Goal: Task Accomplishment & Management: Manage account settings

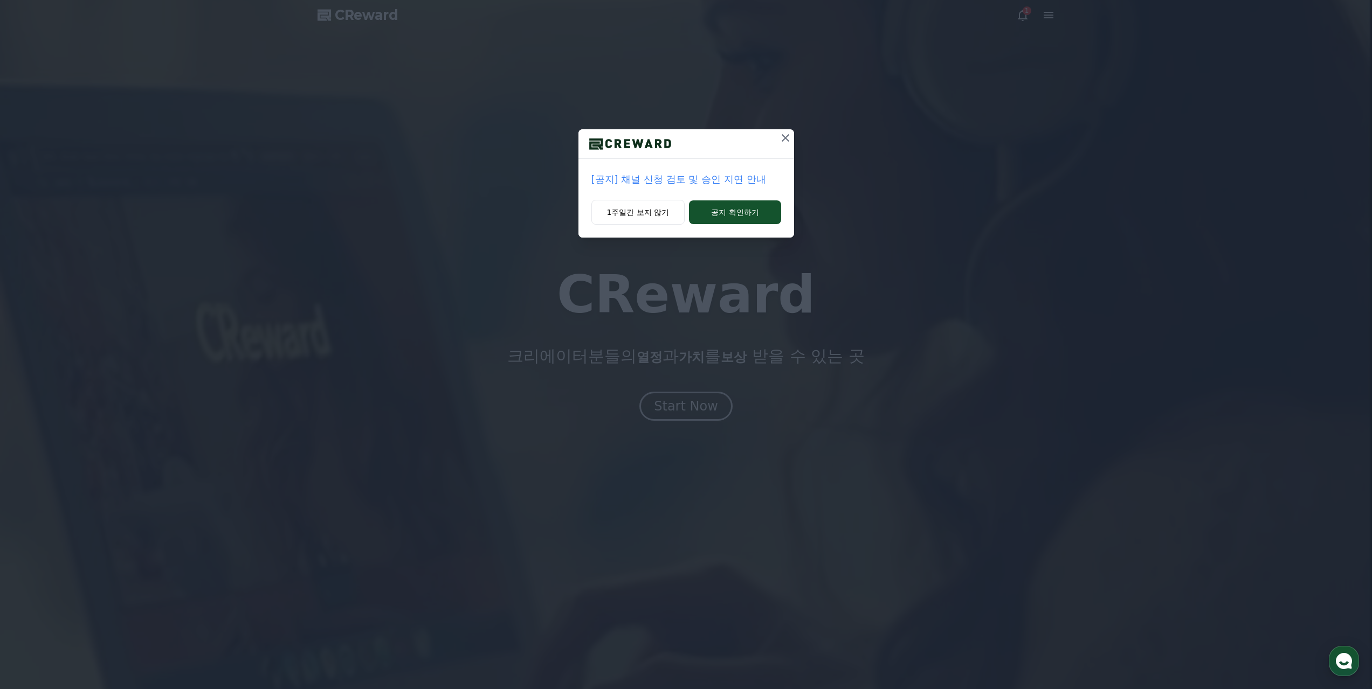
click at [778, 146] on button at bounding box center [785, 137] width 17 height 17
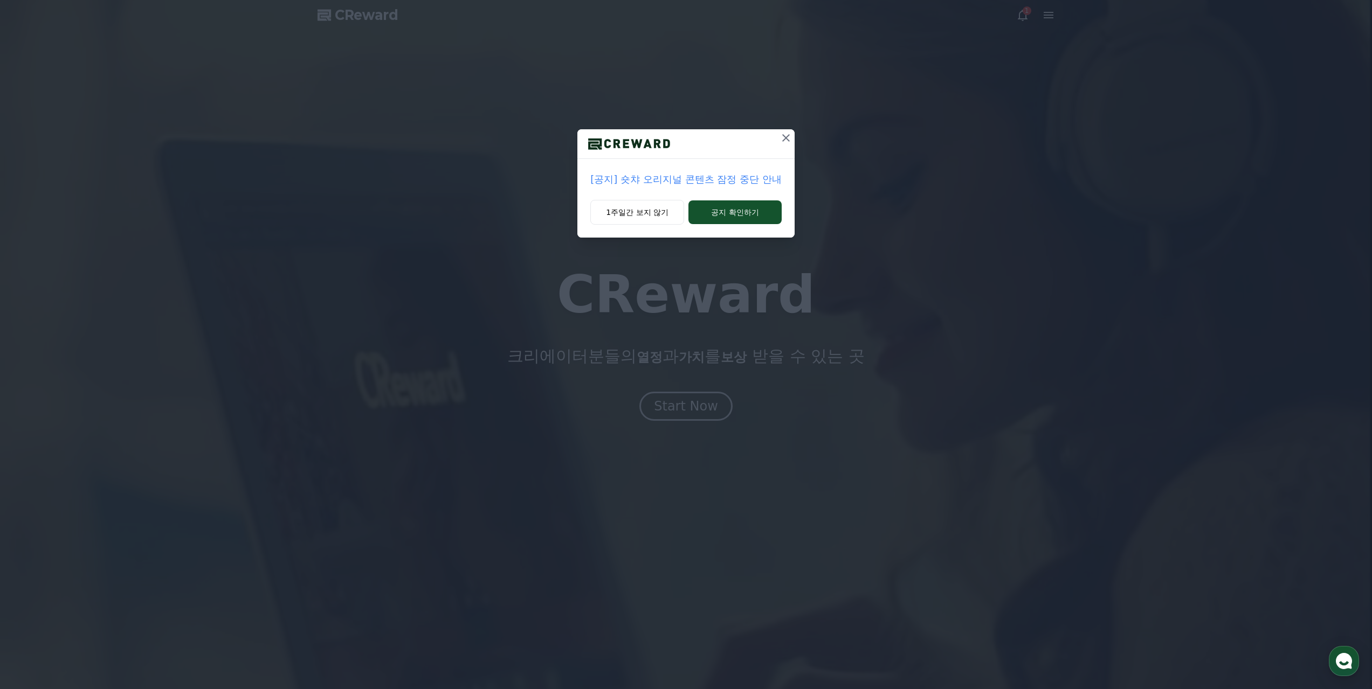
click at [777, 144] on button at bounding box center [785, 137] width 17 height 17
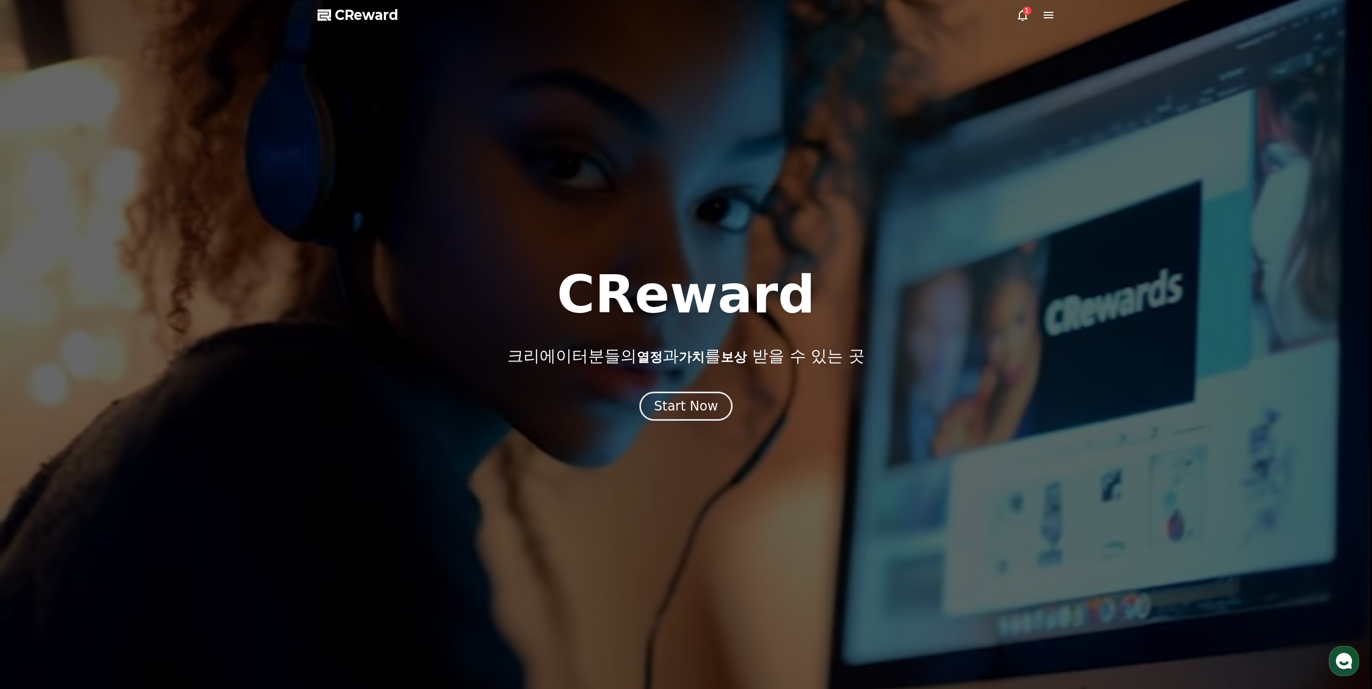
click at [687, 422] on div at bounding box center [686, 344] width 1372 height 689
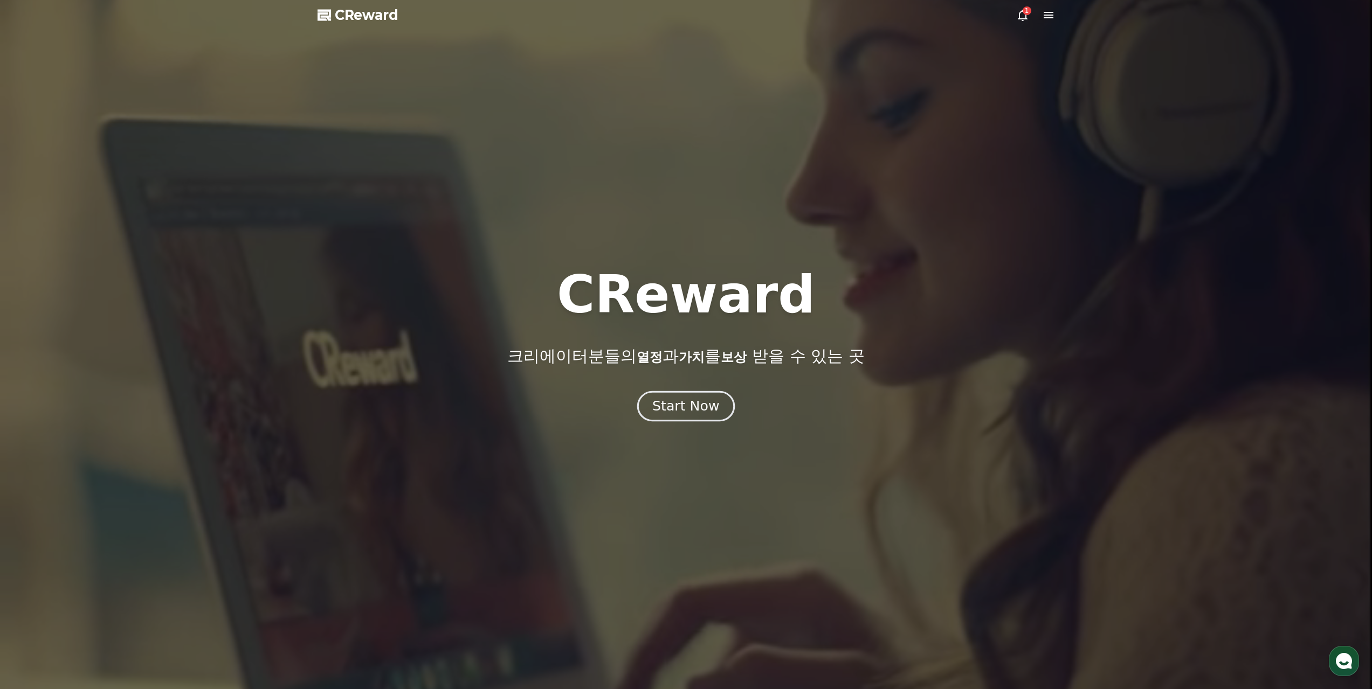
click at [690, 409] on div "Start Now" at bounding box center [685, 406] width 67 height 18
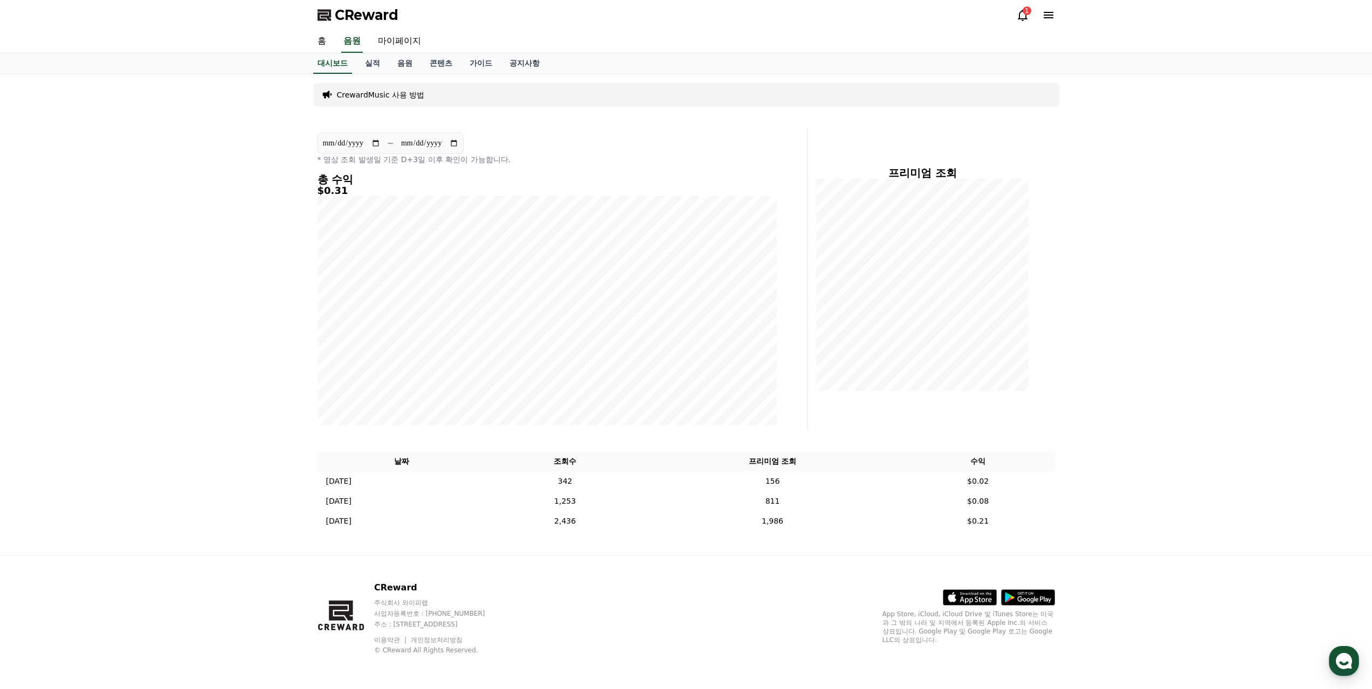
click at [331, 192] on h5 "$0.31" at bounding box center [547, 190] width 459 height 11
click at [419, 37] on link "마이페이지" at bounding box center [399, 41] width 60 height 23
select select "**********"
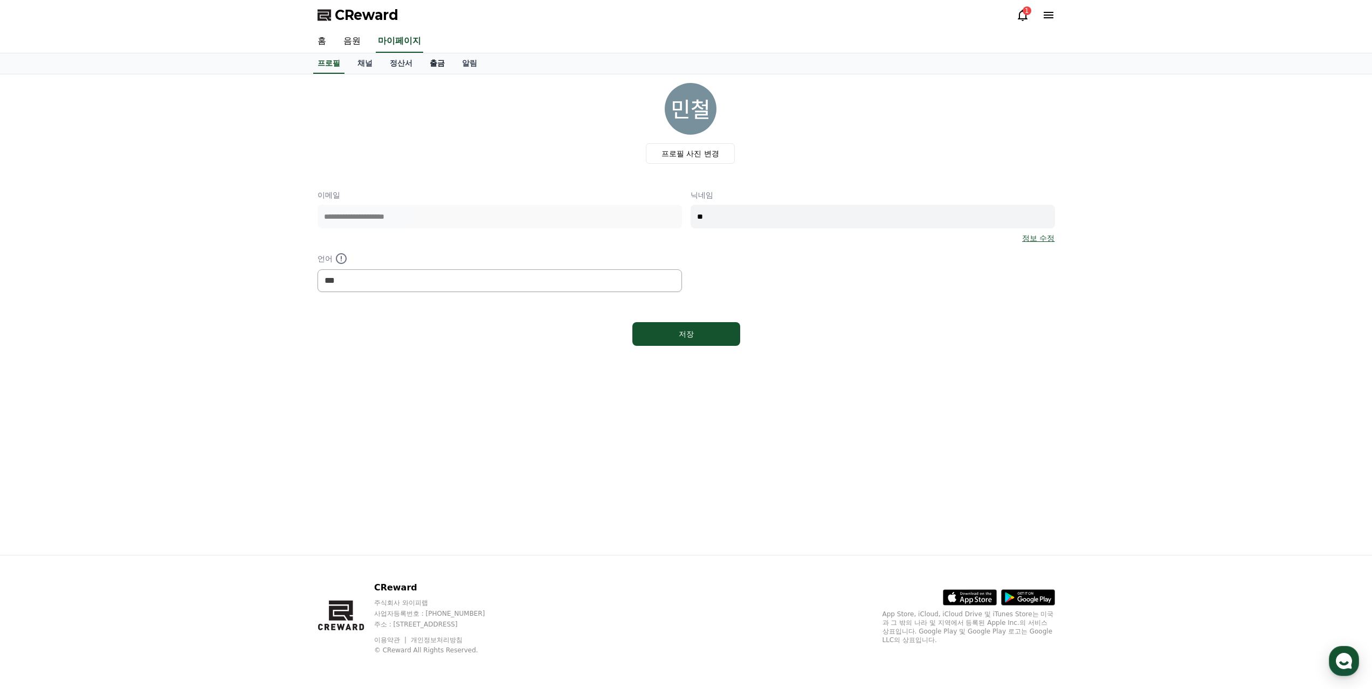
click at [439, 60] on link "출금" at bounding box center [437, 63] width 32 height 20
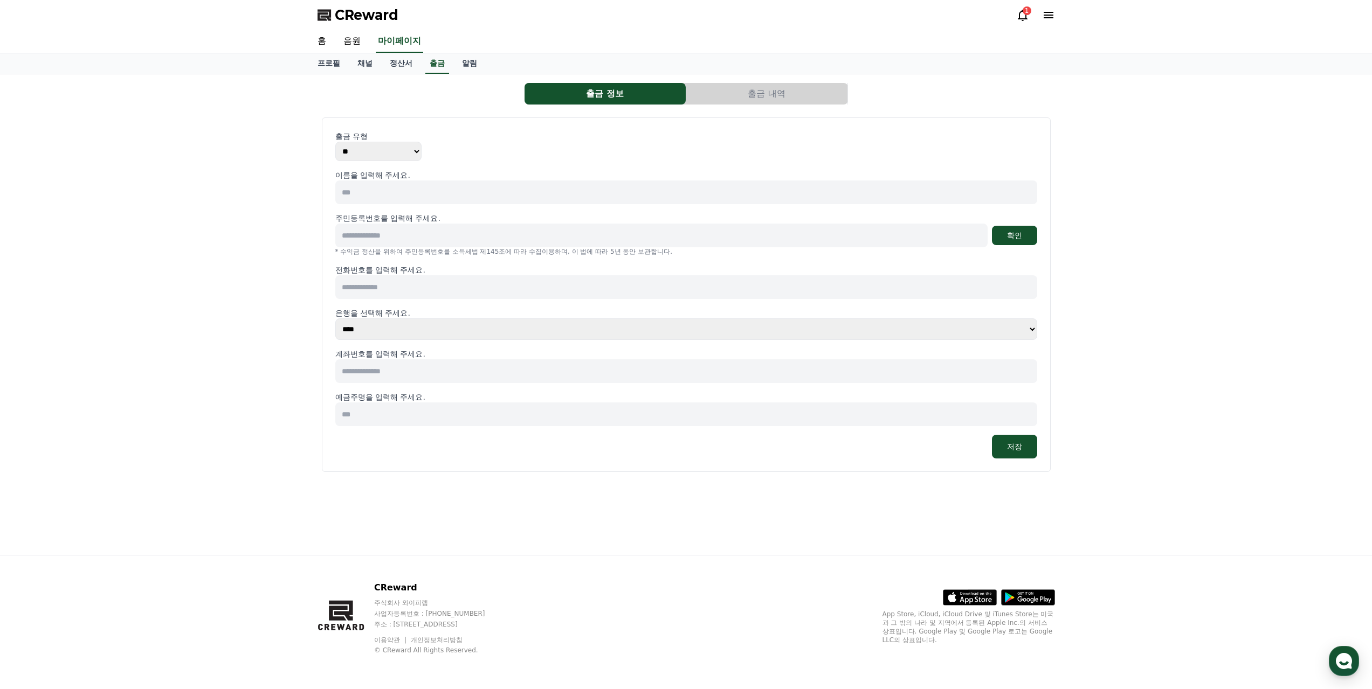
click at [421, 65] on div "프로필 채널 정산서 출금 알림" at bounding box center [686, 63] width 755 height 20
click at [413, 65] on link "정산서" at bounding box center [401, 63] width 40 height 20
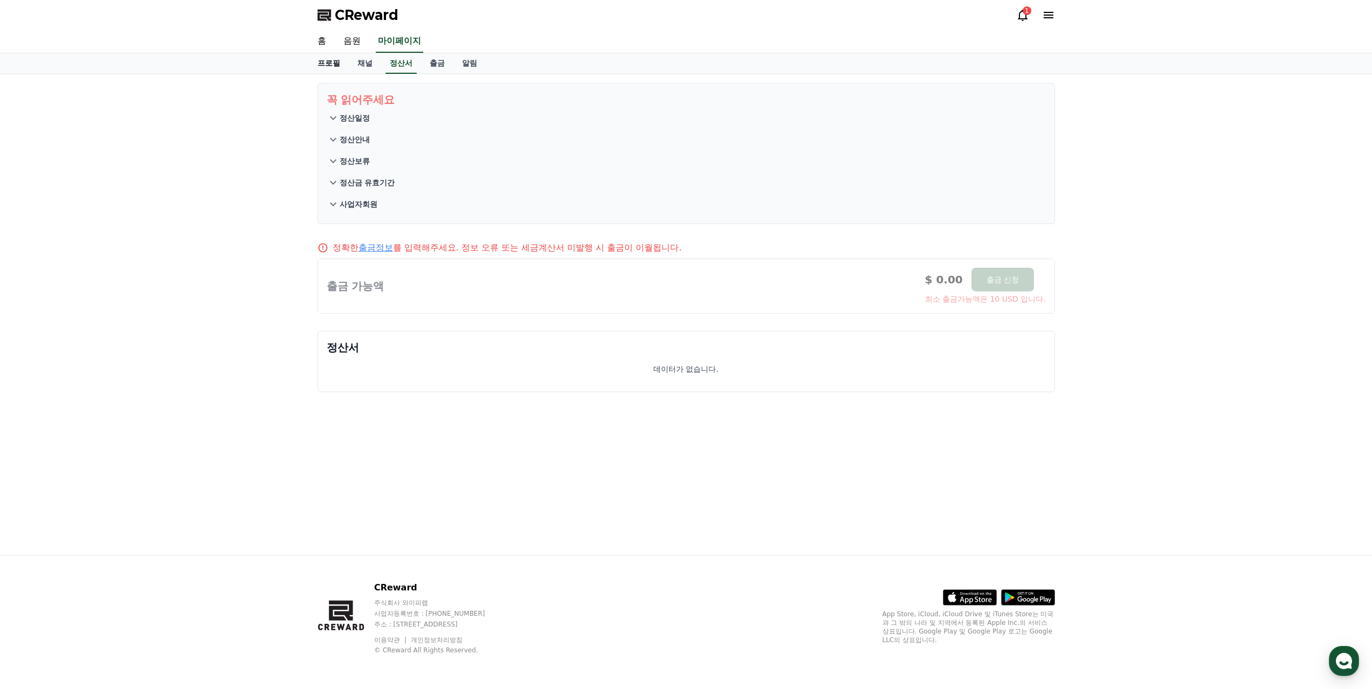
click at [335, 66] on link "프로필" at bounding box center [329, 63] width 40 height 20
select select "**********"
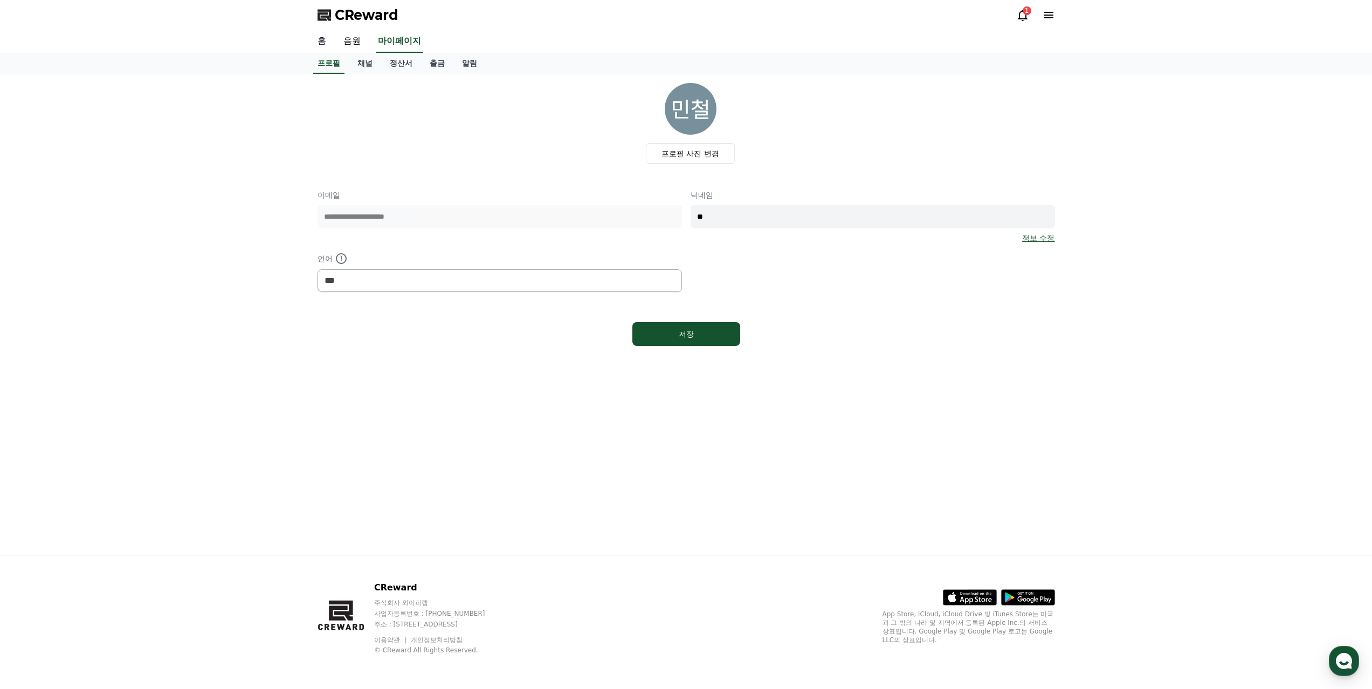
click at [328, 41] on link "홈" at bounding box center [322, 41] width 26 height 23
